Goal: Task Accomplishment & Management: Complete application form

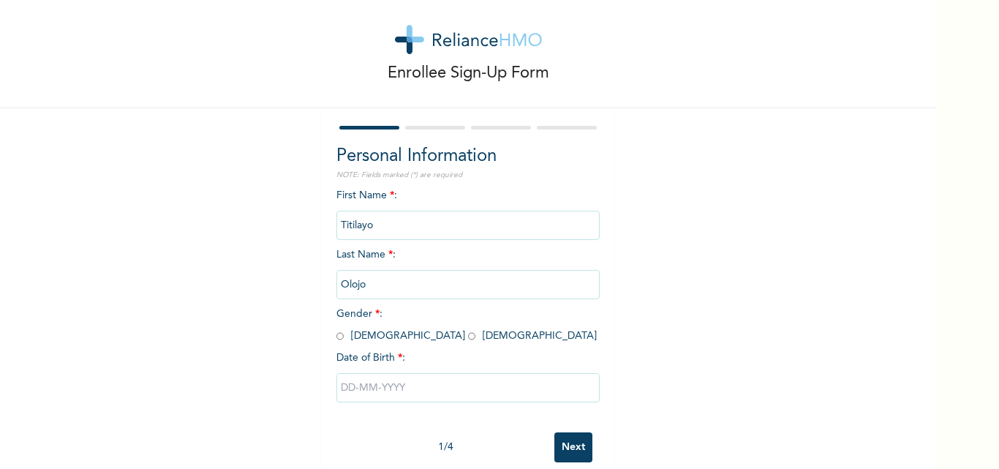
scroll to position [45, 0]
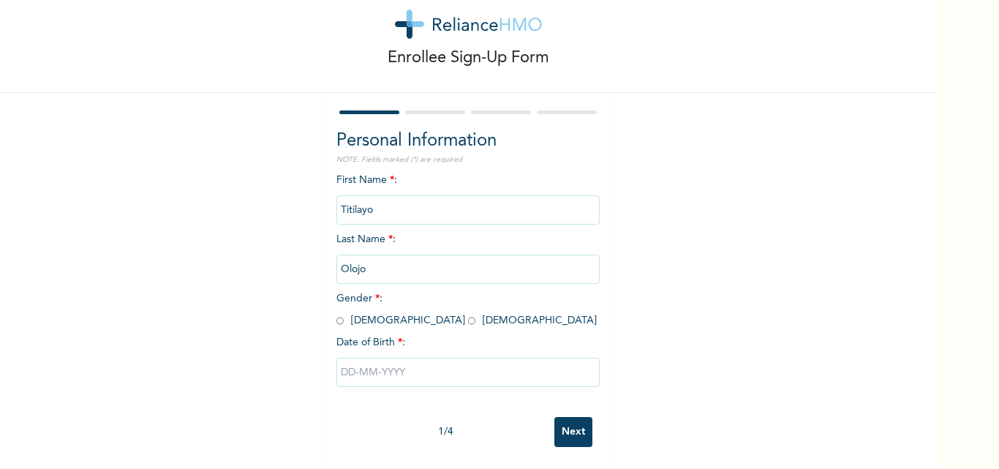
click at [468, 314] on input "radio" at bounding box center [471, 321] width 7 height 14
radio input "true"
click at [391, 358] on input "text" at bounding box center [468, 372] width 263 height 29
select select "7"
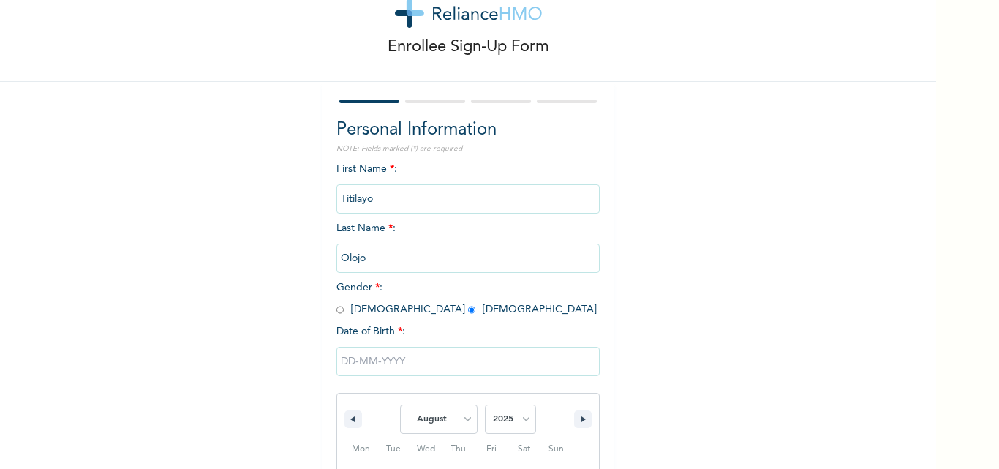
scroll to position [196, 0]
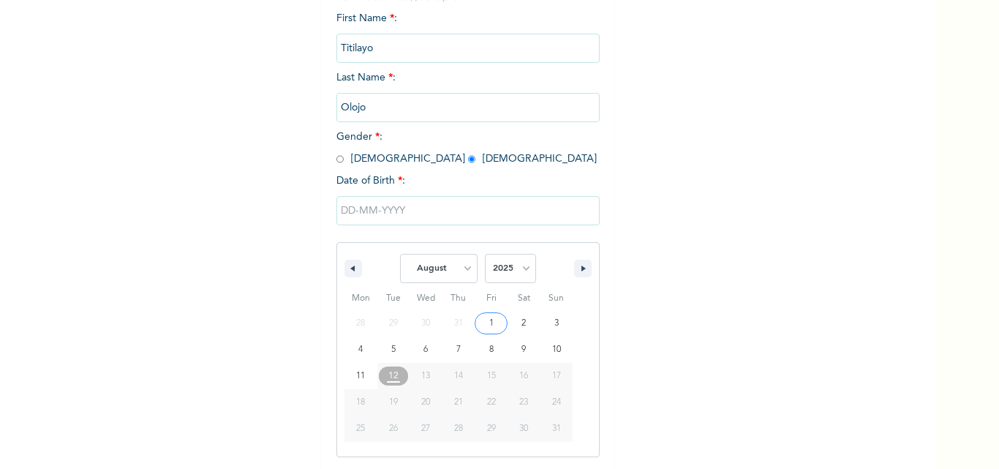
type input "[DATE]"
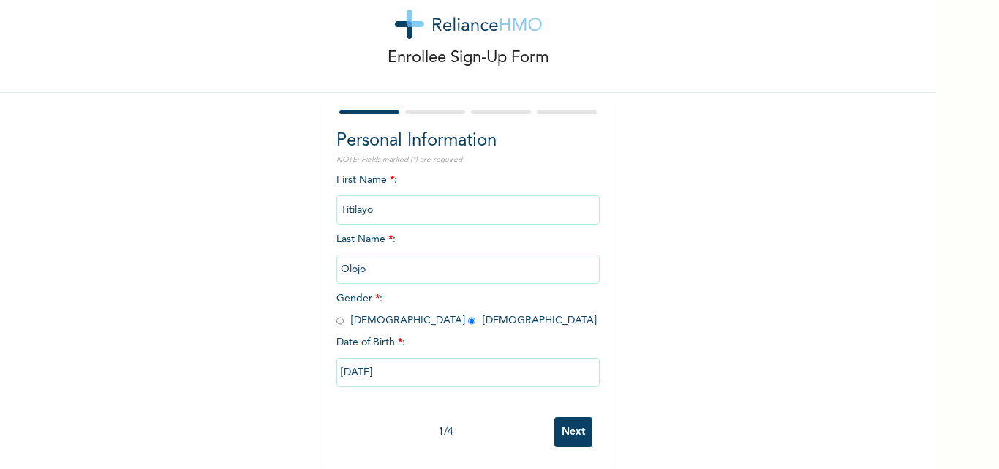
click at [454, 361] on input "[DATE]" at bounding box center [468, 372] width 263 height 29
select select "7"
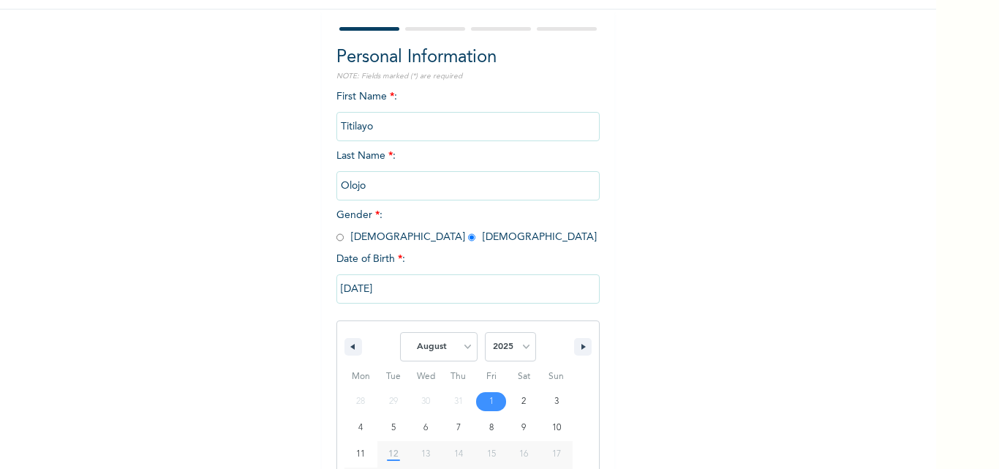
scroll to position [196, 0]
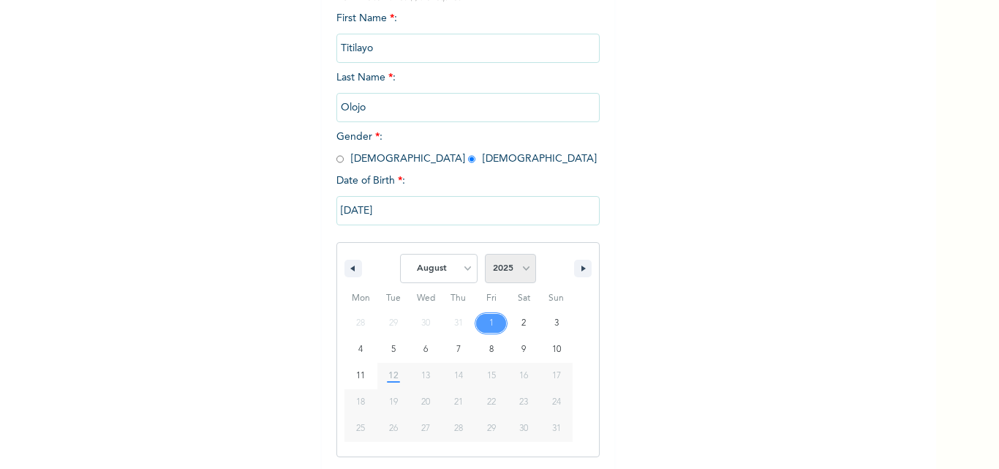
click at [499, 268] on select "2025 2024 2023 2022 2021 2020 2019 2018 2017 2016 2015 2014 2013 2012 2011 2010…" at bounding box center [510, 268] width 51 height 29
select select "1998"
click at [485, 255] on select "2025 2024 2023 2022 2021 2020 2019 2018 2017 2016 2015 2014 2013 2012 2011 2010…" at bounding box center [510, 268] width 51 height 29
type input "[DATE]"
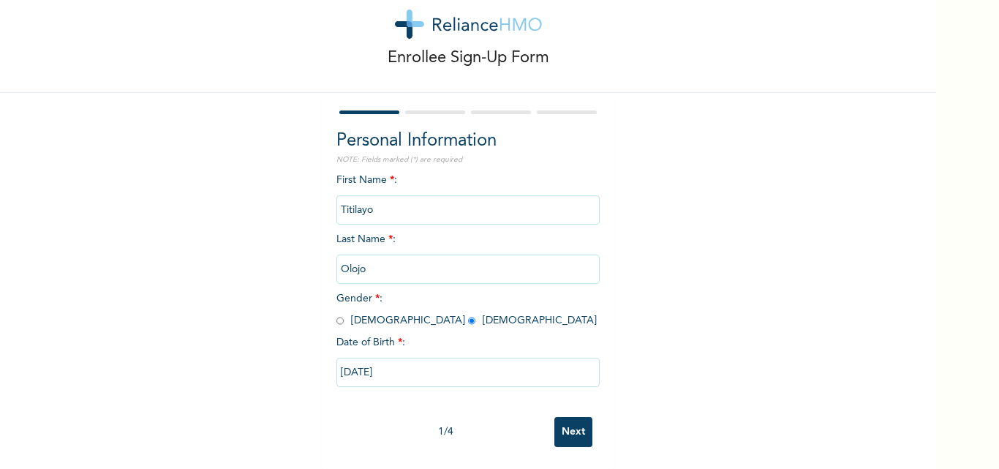
click at [576, 427] on input "Next" at bounding box center [574, 432] width 38 height 30
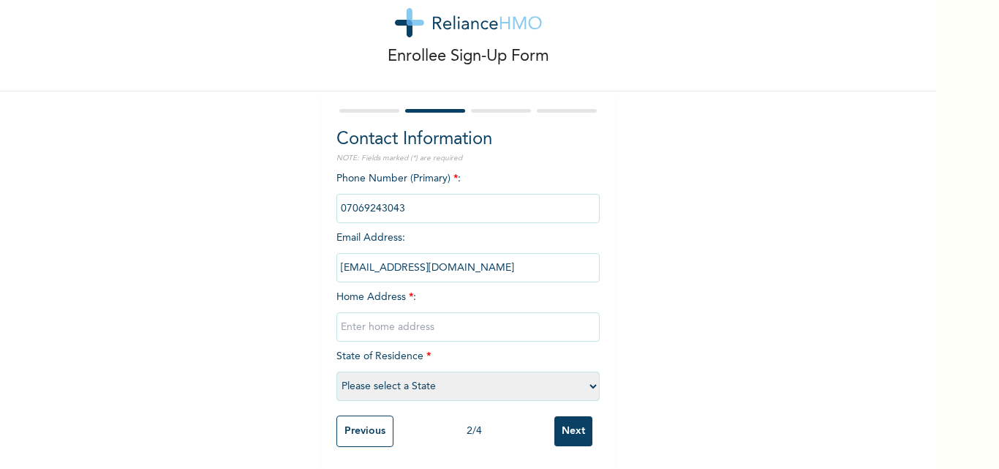
click at [426, 324] on input "text" at bounding box center [468, 326] width 263 height 29
type input "[STREET_ADDRESS]"
click at [457, 381] on select "Please select a State [PERSON_NAME] (FCT) [PERSON_NAME] Ibom [GEOGRAPHIC_DATA] …" at bounding box center [468, 386] width 263 height 29
select select "25"
click at [337, 372] on select "Please select a State [PERSON_NAME] (FCT) [PERSON_NAME] Ibom [GEOGRAPHIC_DATA] …" at bounding box center [468, 386] width 263 height 29
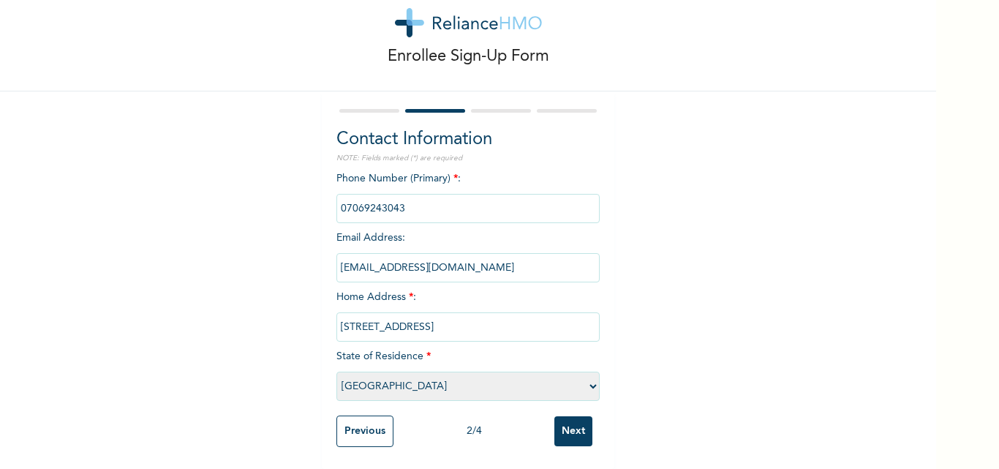
click at [576, 417] on input "Next" at bounding box center [574, 431] width 38 height 30
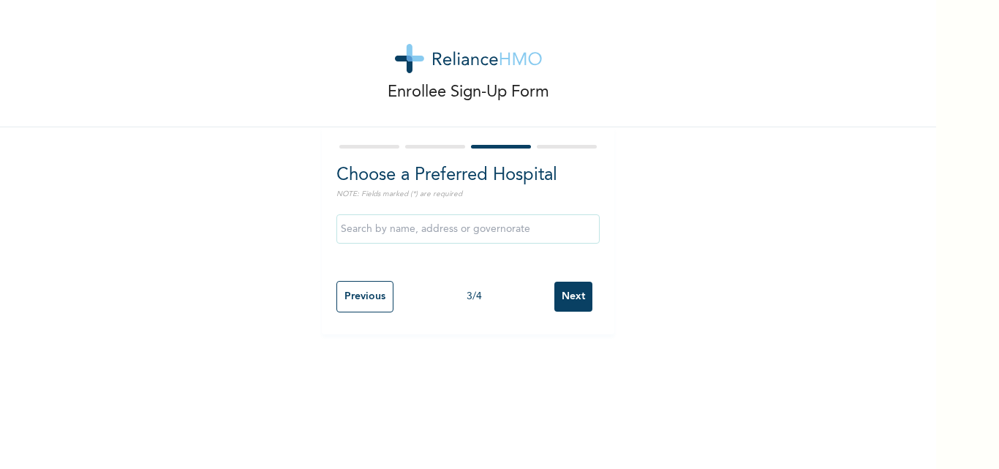
click at [556, 298] on input "Next" at bounding box center [574, 297] width 38 height 30
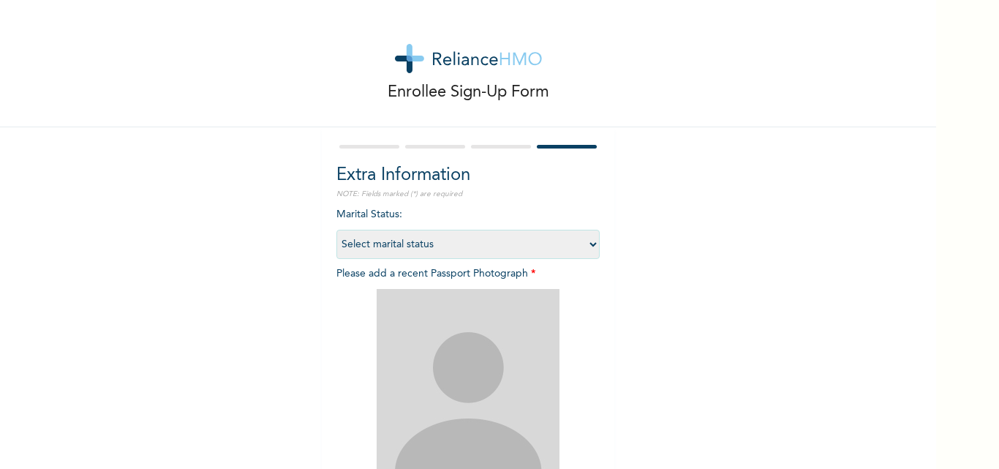
click at [525, 247] on select "Select marital status [DEMOGRAPHIC_DATA] Married [DEMOGRAPHIC_DATA] Widow/[DEMO…" at bounding box center [468, 244] width 263 height 29
select select "2"
click at [337, 230] on select "Select marital status [DEMOGRAPHIC_DATA] Married [DEMOGRAPHIC_DATA] Widow/[DEMO…" at bounding box center [468, 244] width 263 height 29
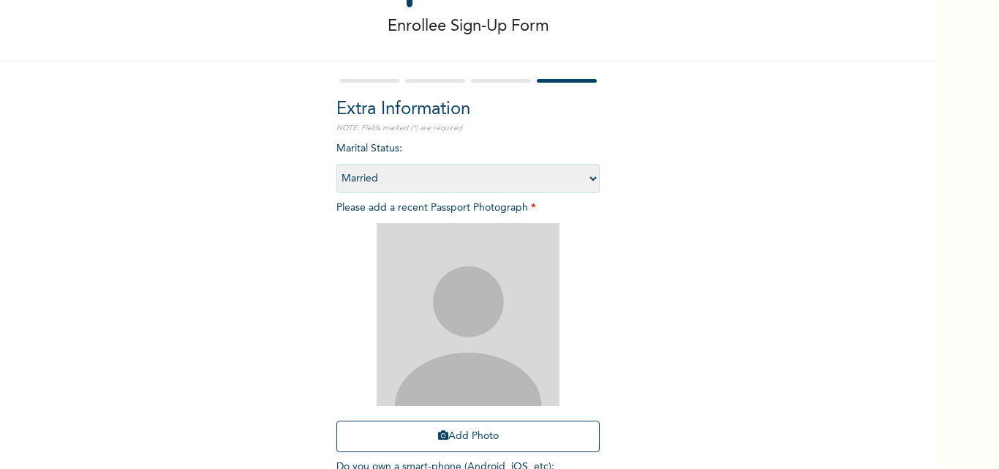
scroll to position [133, 0]
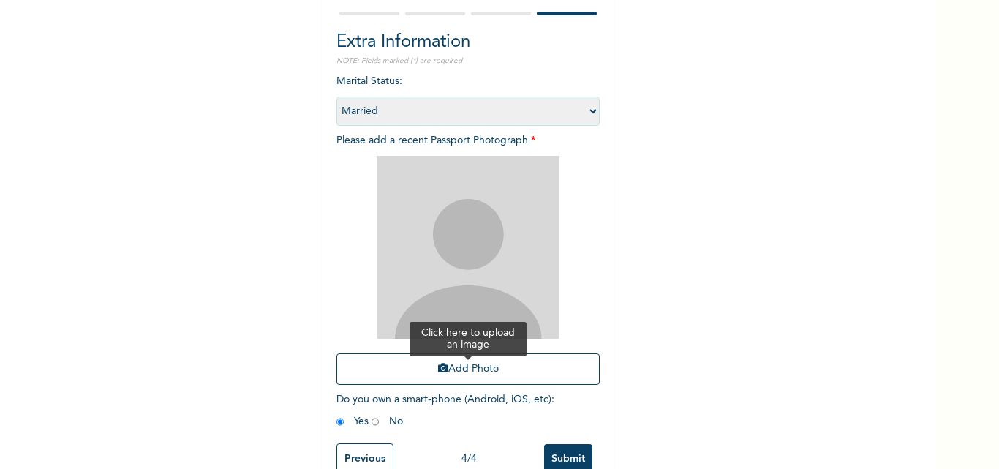
click at [454, 362] on button "Add Photo" at bounding box center [468, 368] width 263 height 31
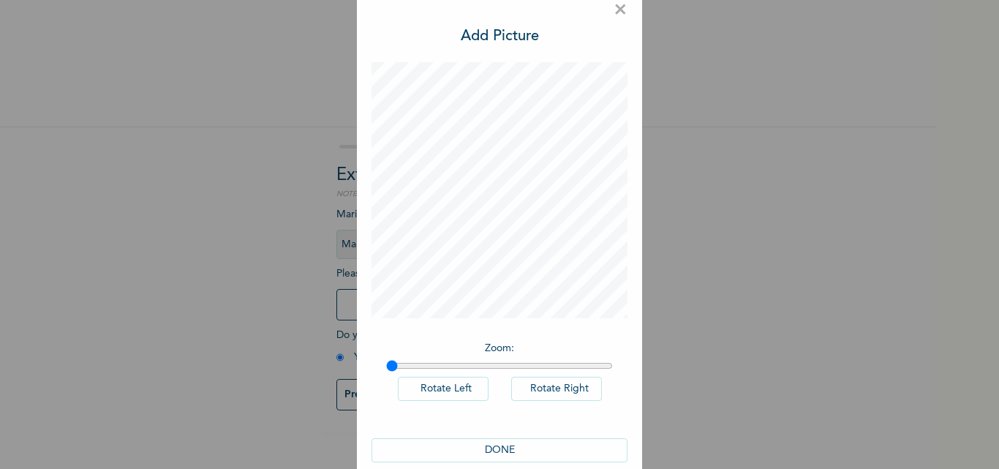
scroll to position [42, 0]
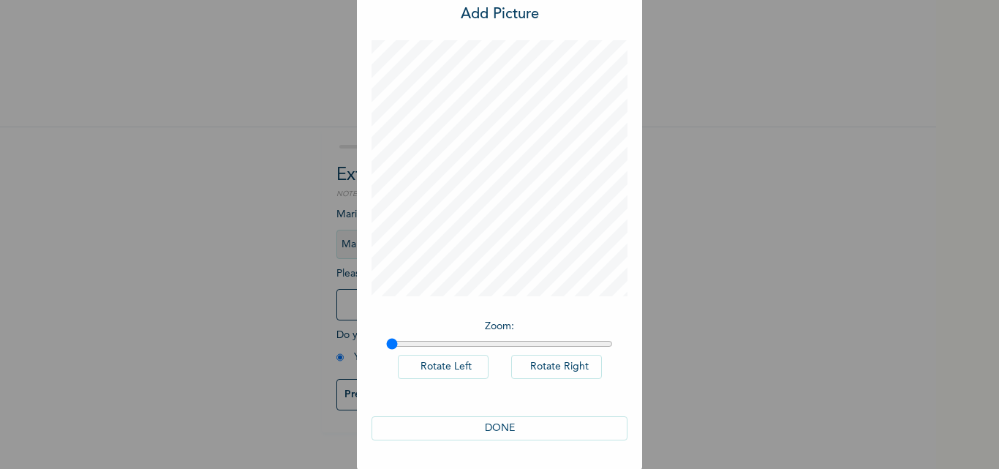
click at [446, 418] on button "DONE" at bounding box center [500, 428] width 256 height 24
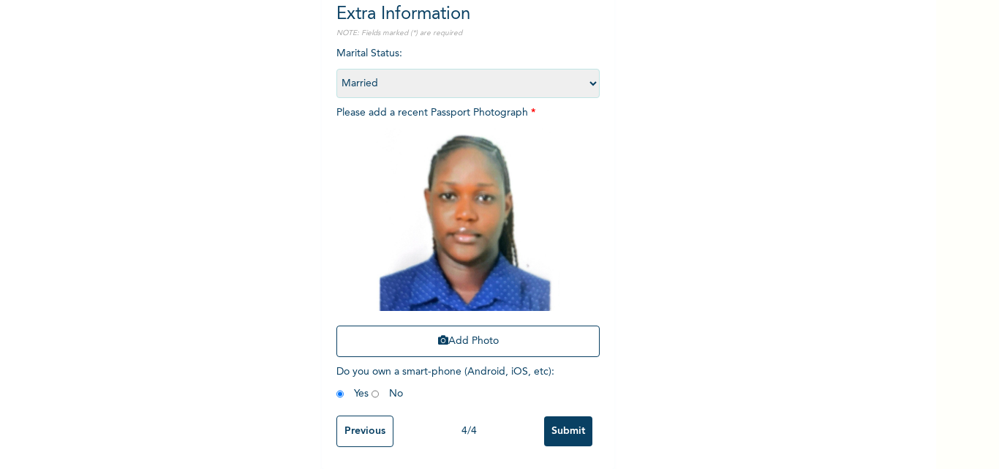
scroll to position [172, 0]
click at [579, 427] on input "Submit" at bounding box center [568, 431] width 48 height 30
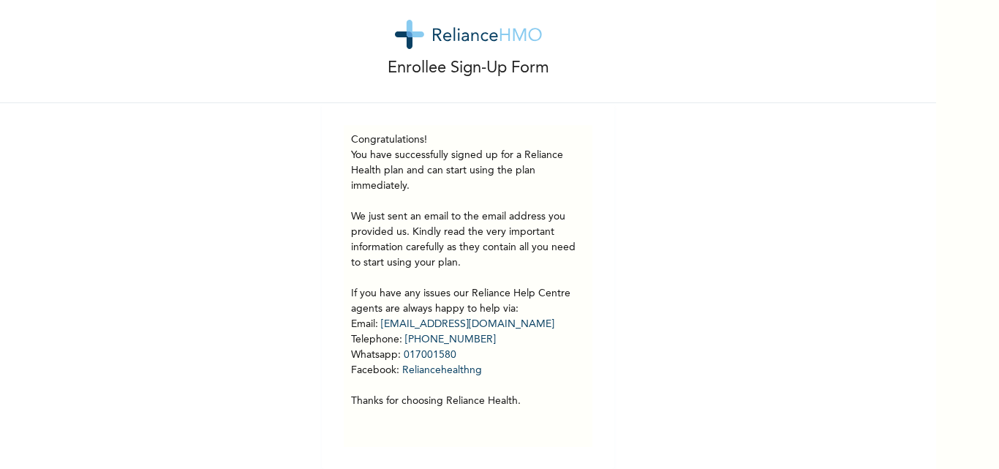
scroll to position [0, 0]
